Goal: Check status

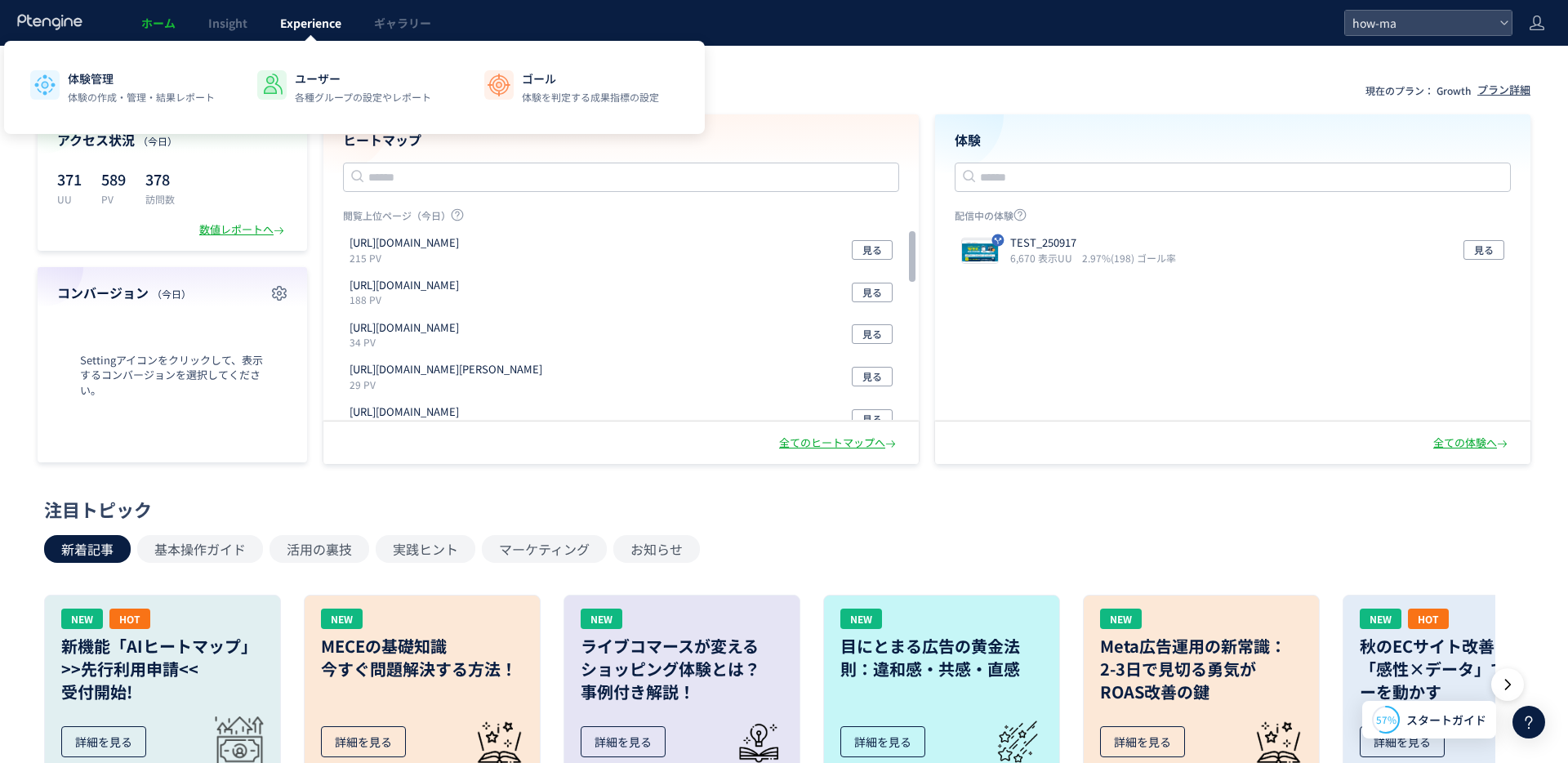
click at [307, 26] on span "Experience" at bounding box center [310, 23] width 61 height 16
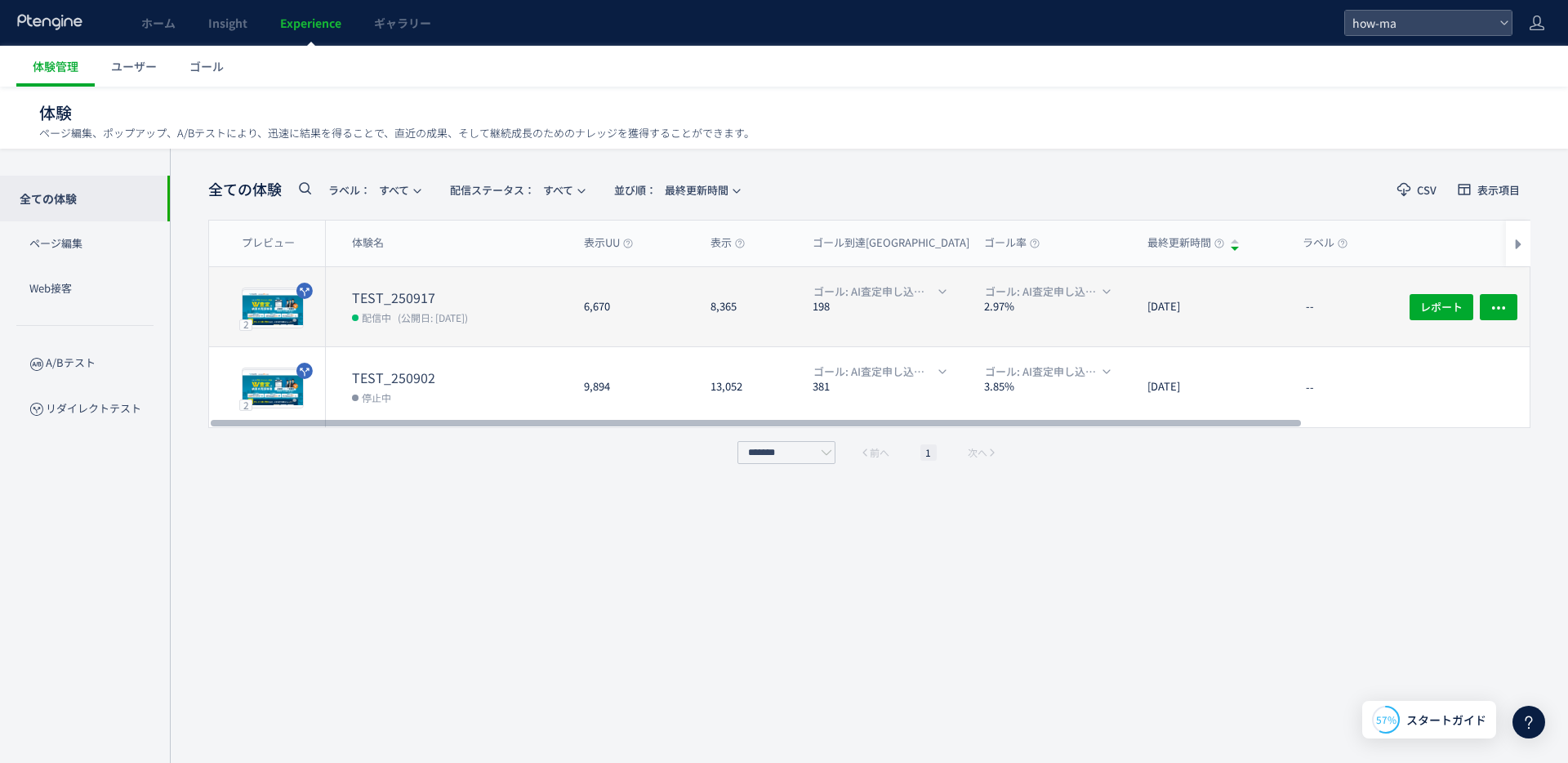
click at [506, 288] on dt "TEST_250917" at bounding box center [461, 297] width 219 height 19
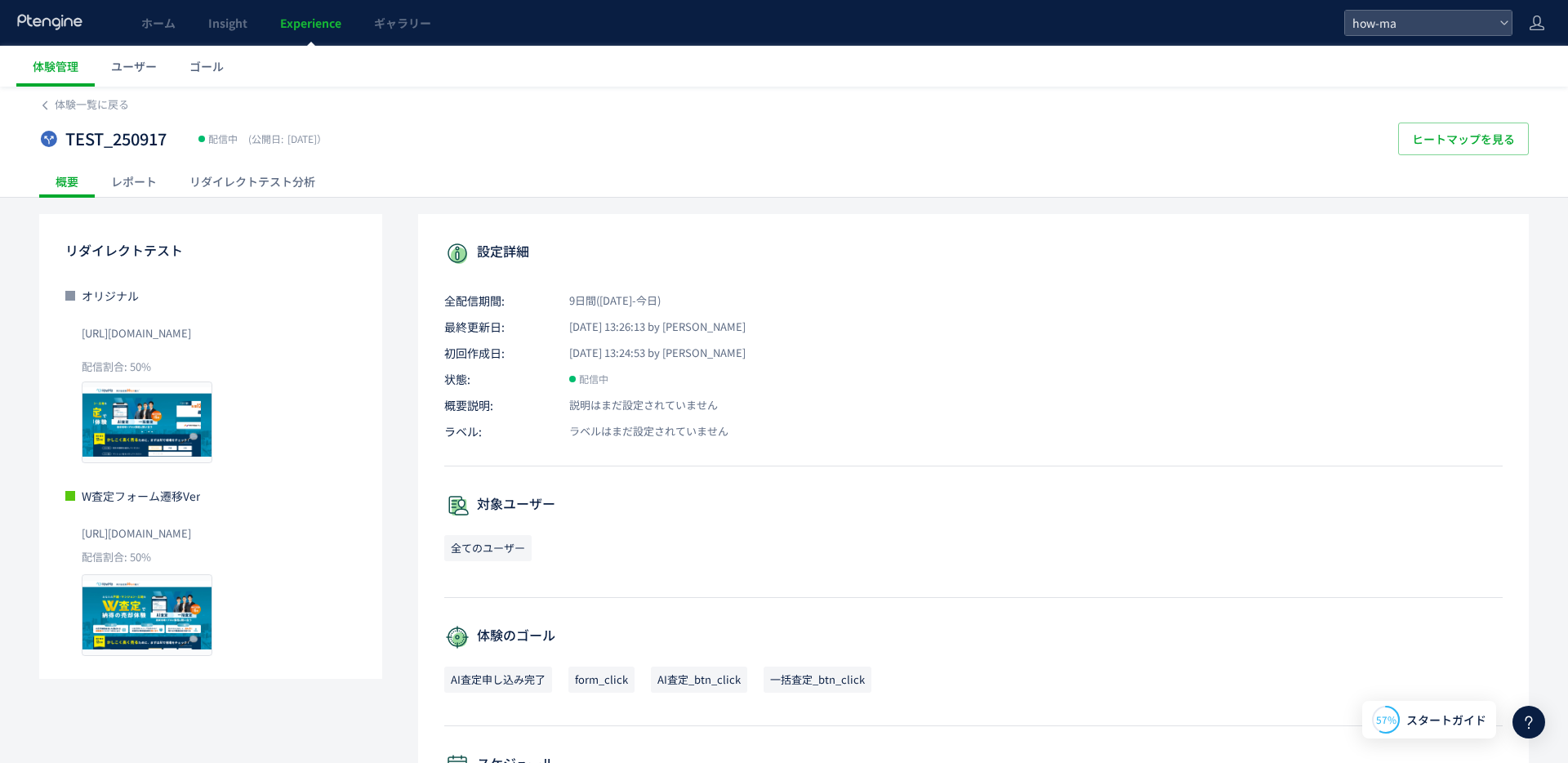
click at [147, 181] on div "レポート" at bounding box center [134, 181] width 78 height 33
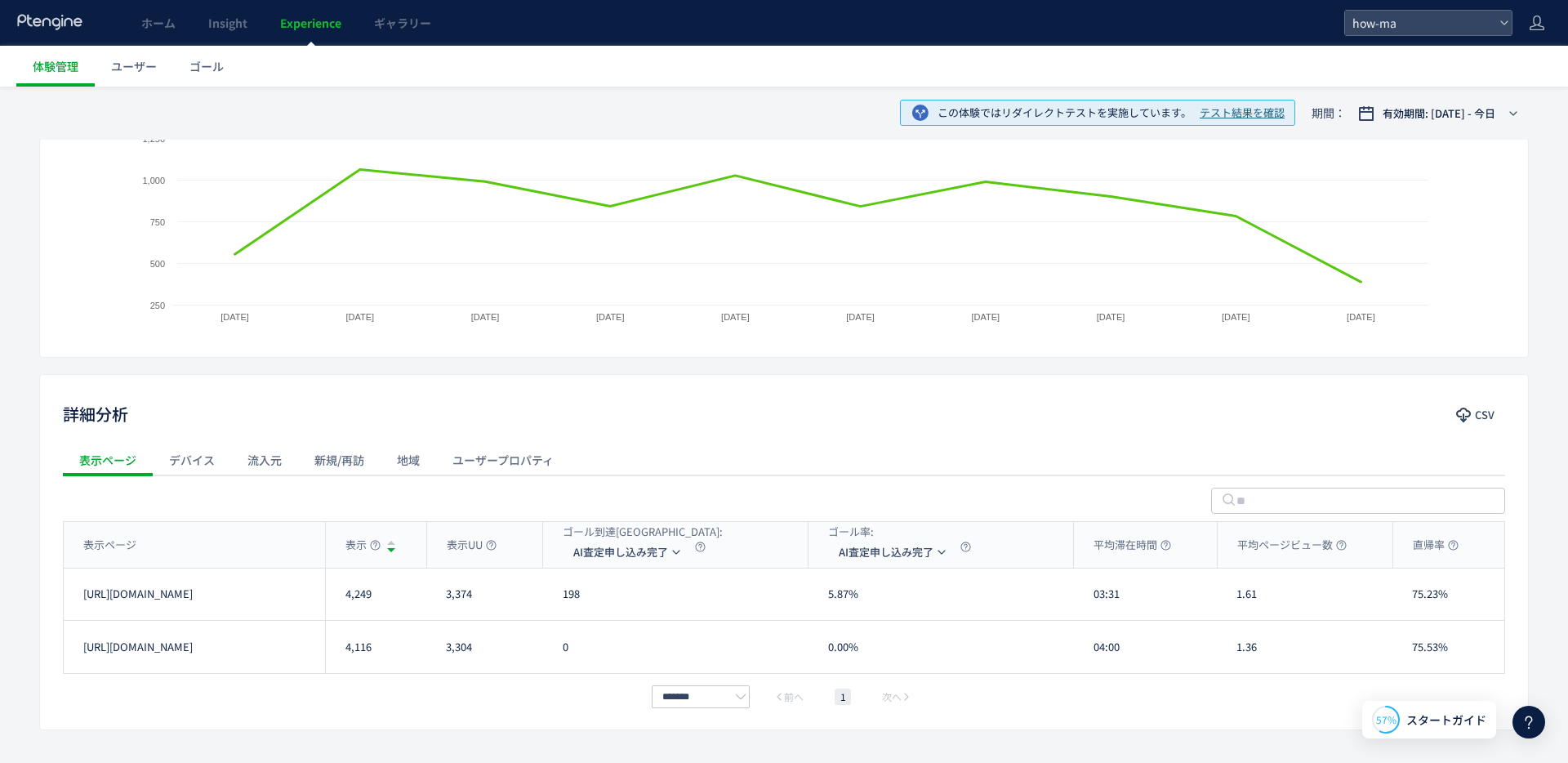
scroll to position [387, 0]
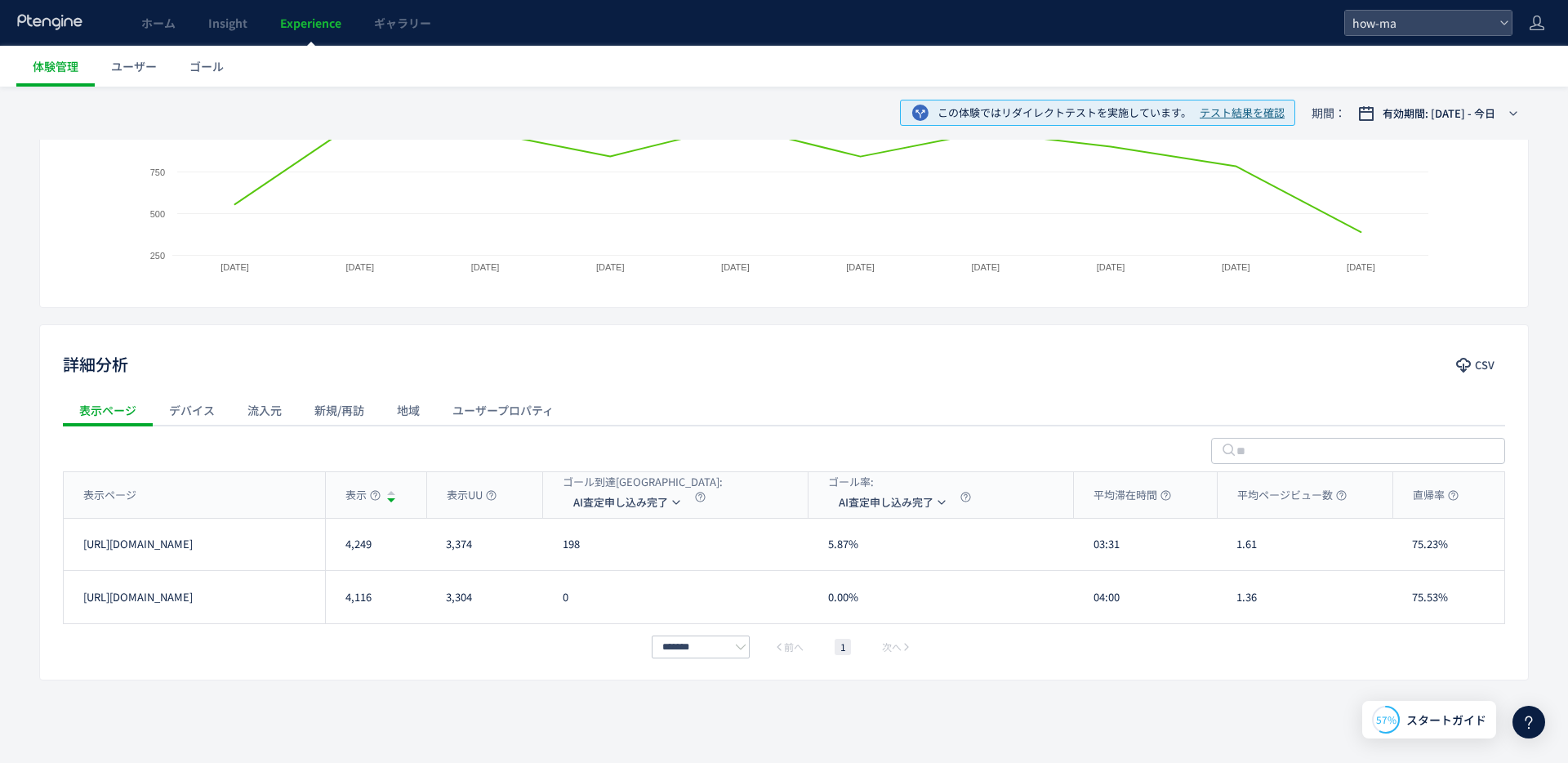
click at [355, 542] on div "4,249" at bounding box center [375, 544] width 101 height 52
copy div "4,249"
click at [454, 545] on div "3,374" at bounding box center [484, 544] width 116 height 52
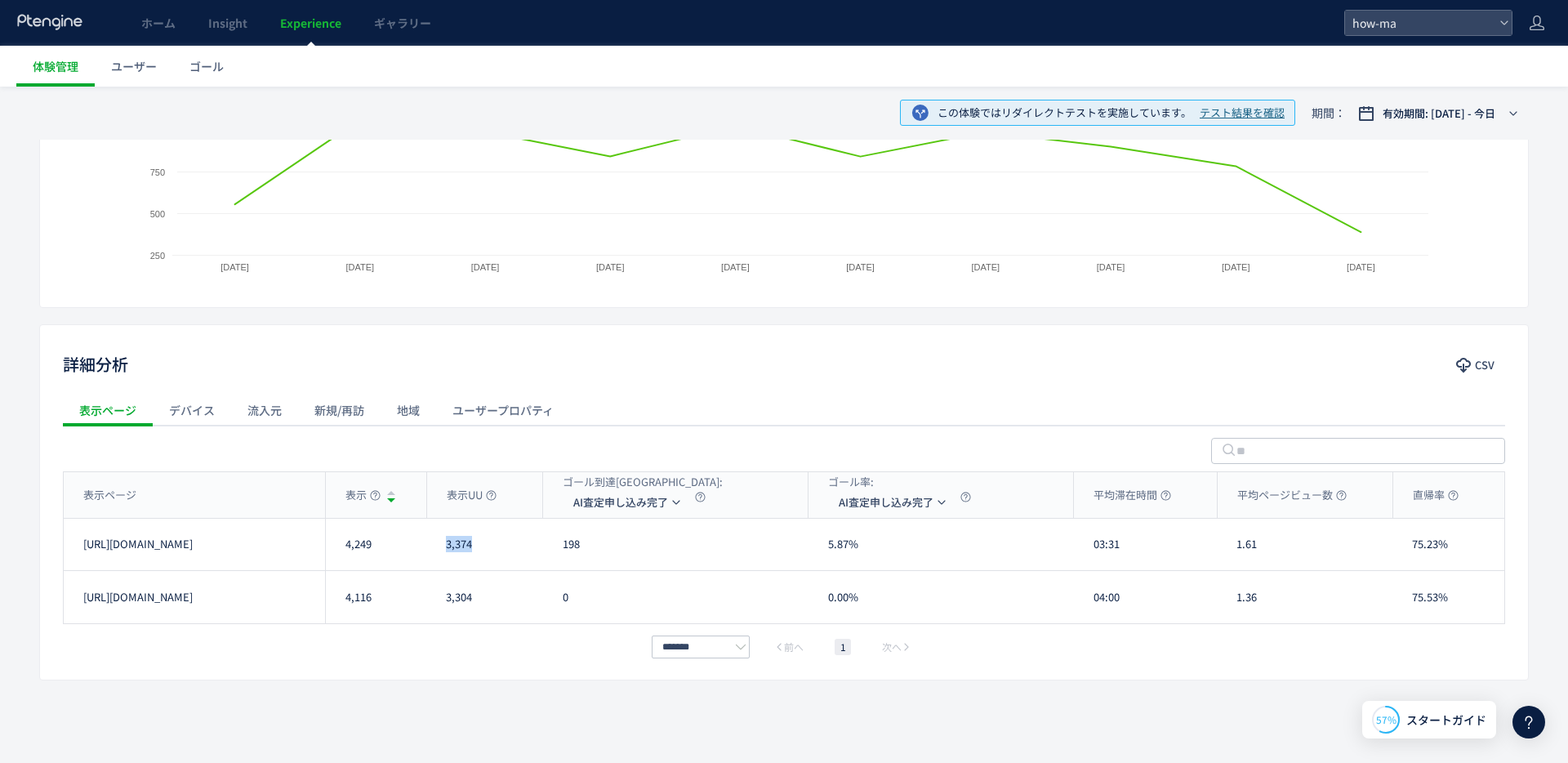
click at [454, 545] on div "3,374" at bounding box center [484, 544] width 116 height 52
copy div "3,374"
click at [454, 594] on div "3,304" at bounding box center [484, 597] width 116 height 52
copy div "3,304"
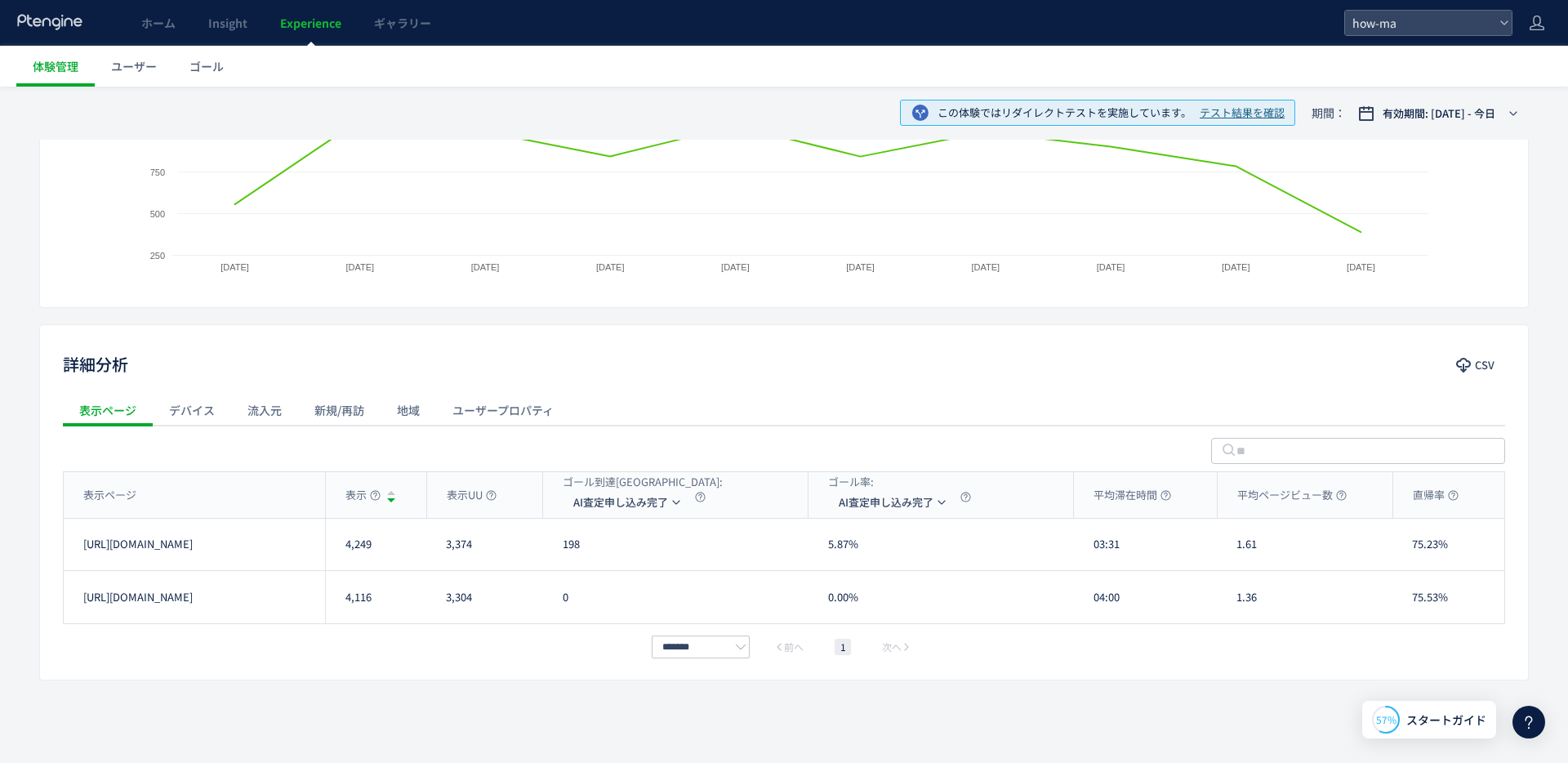
click at [464, 549] on div "3,374" at bounding box center [484, 544] width 116 height 52
copy div "3,374"
click at [456, 598] on div "3,304" at bounding box center [484, 597] width 116 height 52
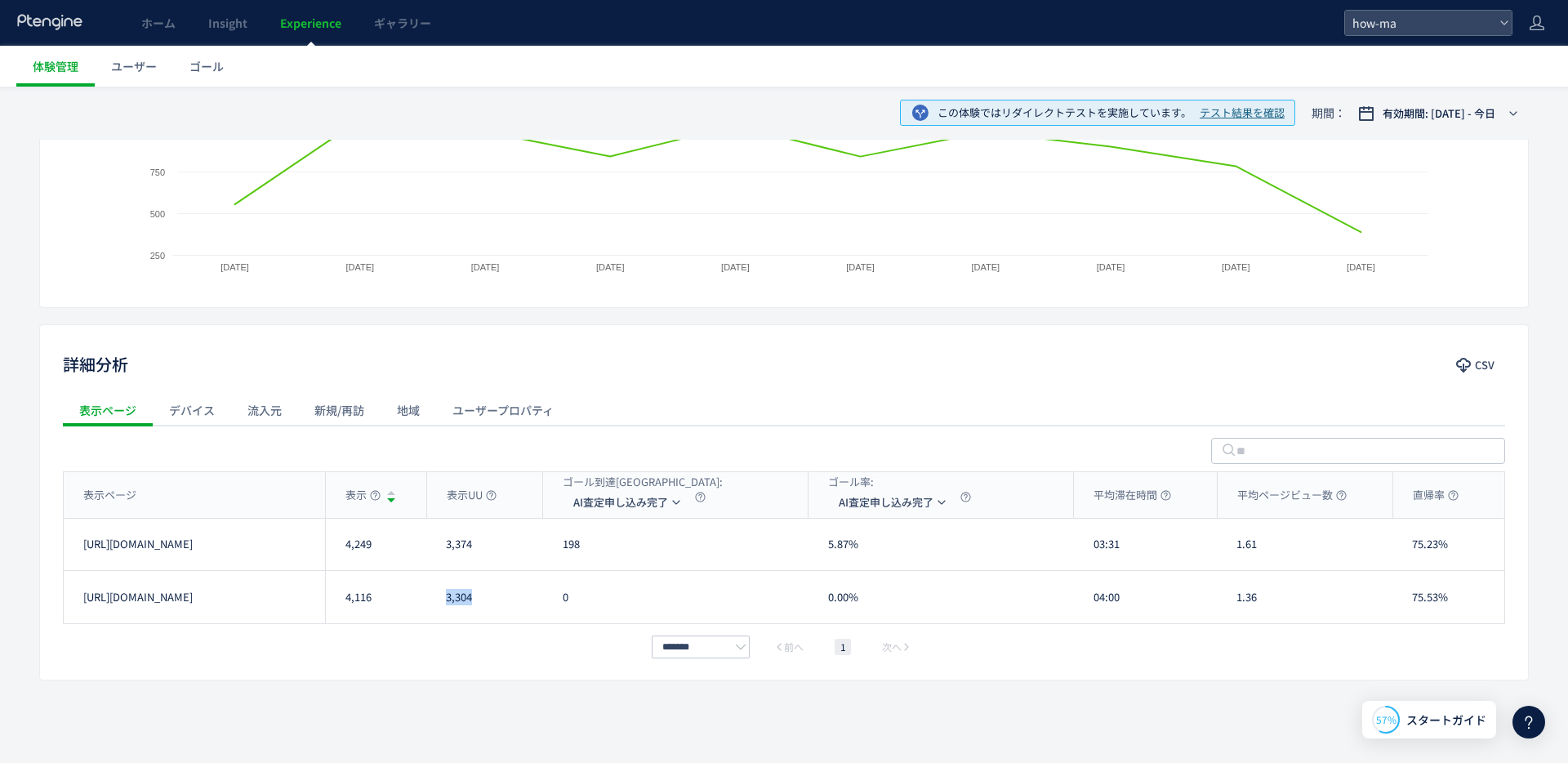
copy div "3,304"
